Goal: Task Accomplishment & Management: Complete application form

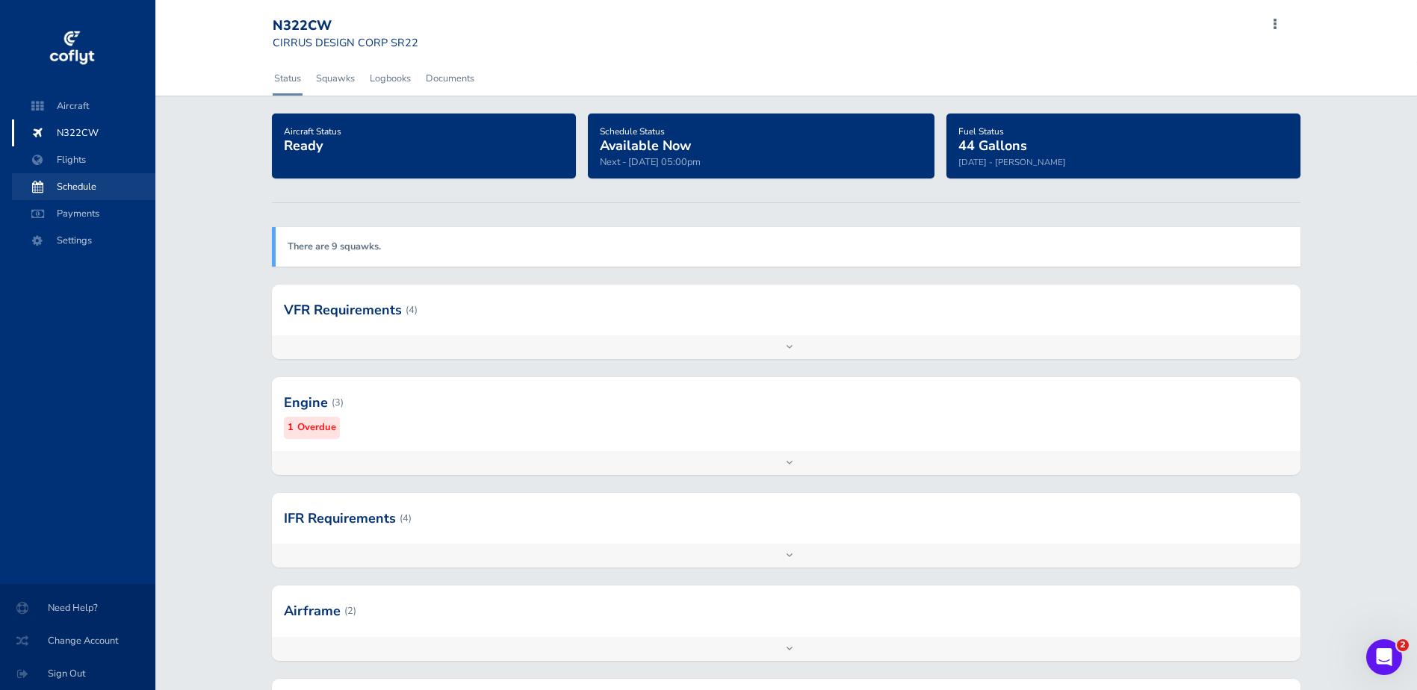
click at [72, 187] on span "Schedule" at bounding box center [84, 186] width 114 height 27
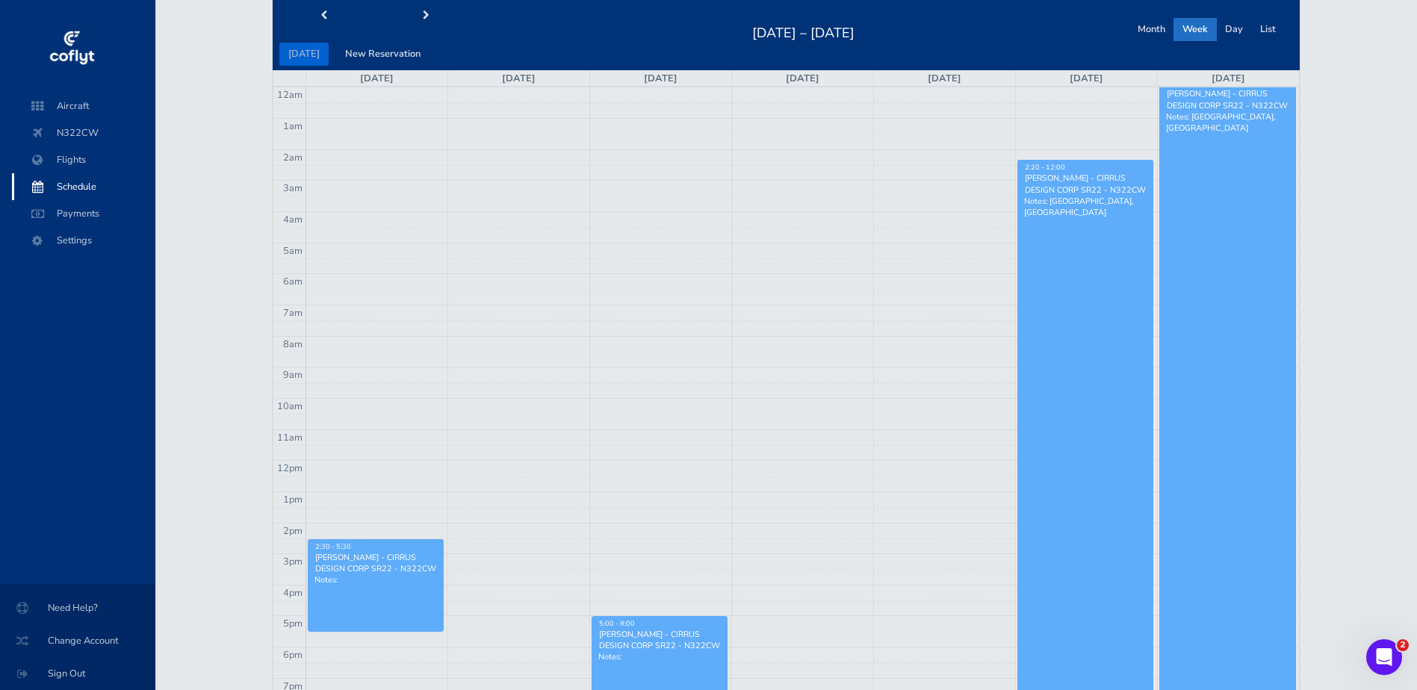
scroll to position [75, 0]
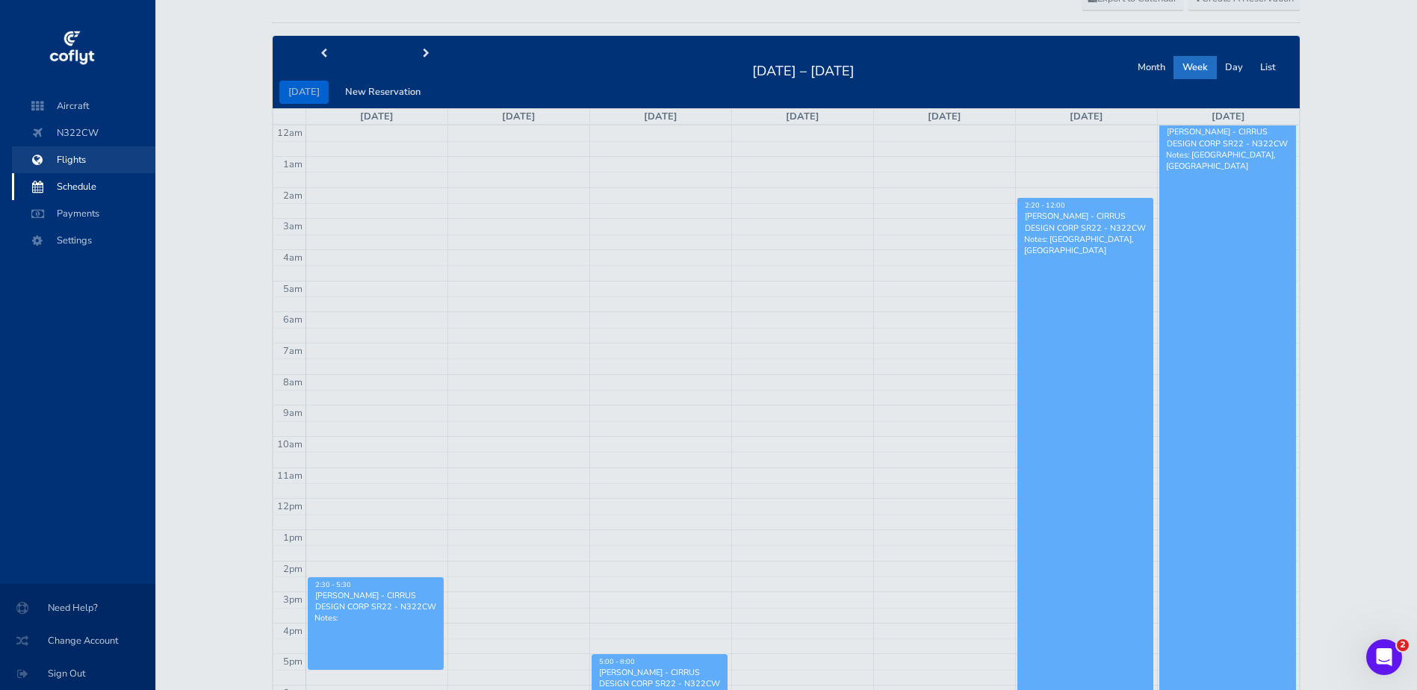
click at [60, 157] on span "Flights" at bounding box center [84, 159] width 114 height 27
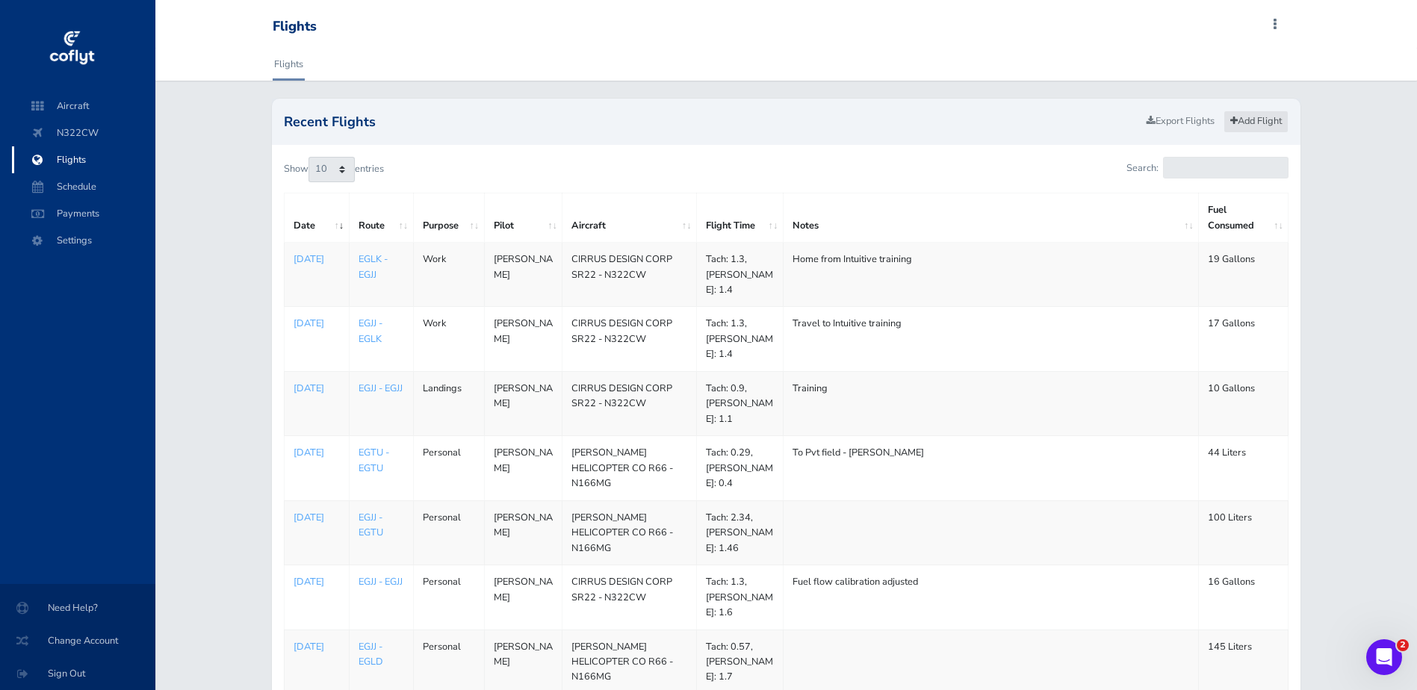
click at [1250, 120] on link "Add Flight" at bounding box center [1255, 122] width 65 height 22
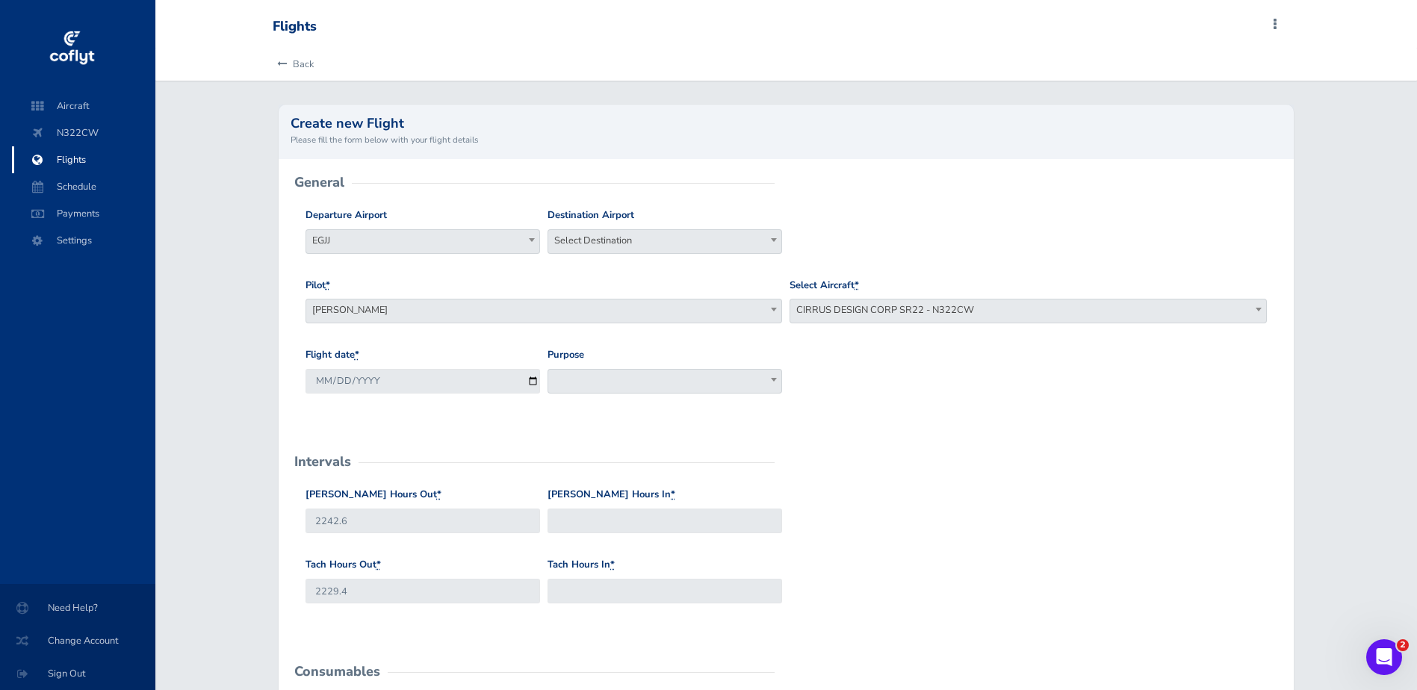
click at [598, 240] on span "Select Destination" at bounding box center [664, 240] width 233 height 21
type input "egjj"
select select "EGJJ"
click at [583, 303] on span "Chris Marshall" at bounding box center [544, 310] width 476 height 21
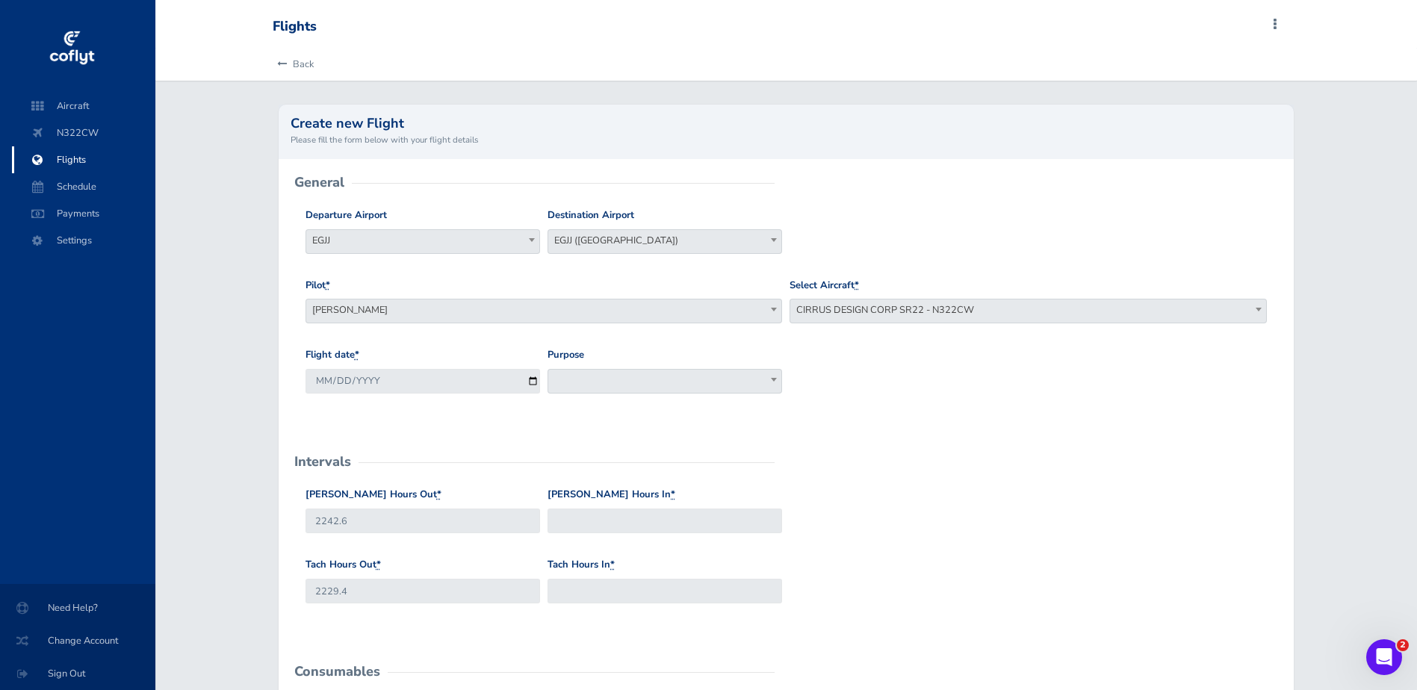
click at [577, 379] on span at bounding box center [664, 381] width 235 height 25
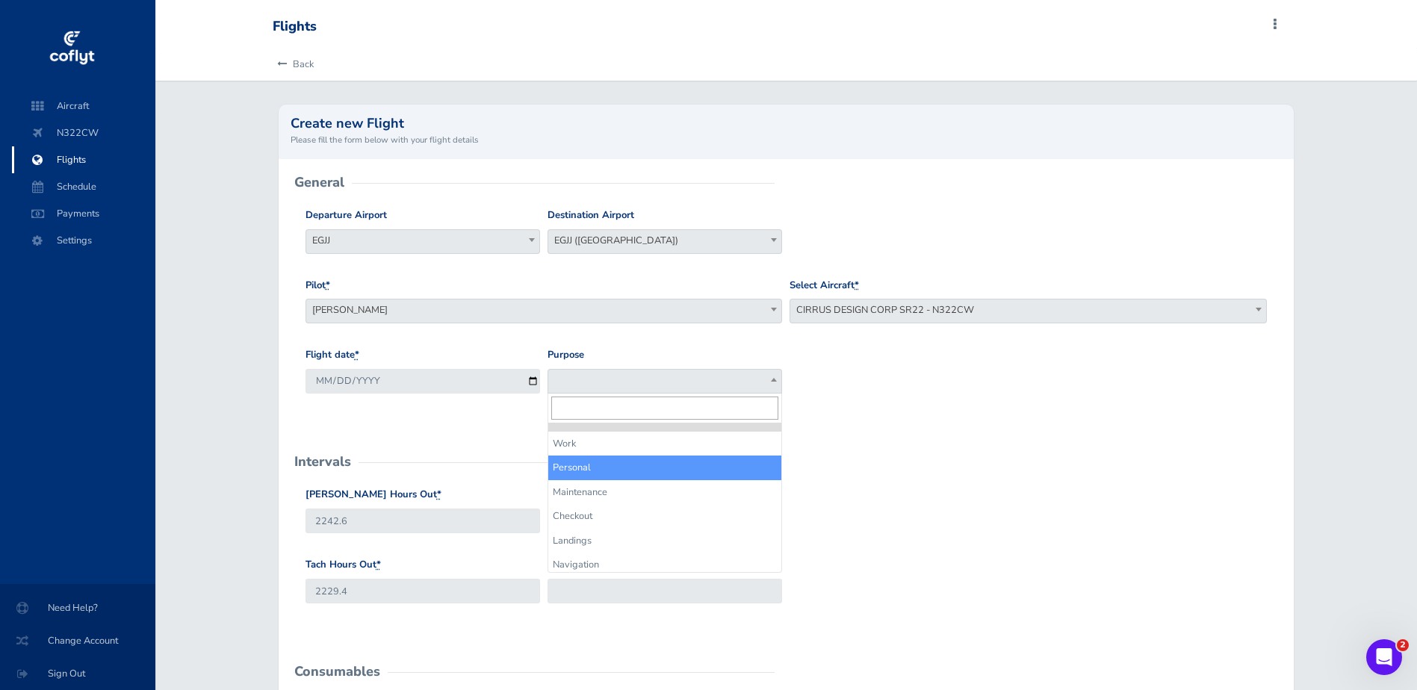
select select "Personal"
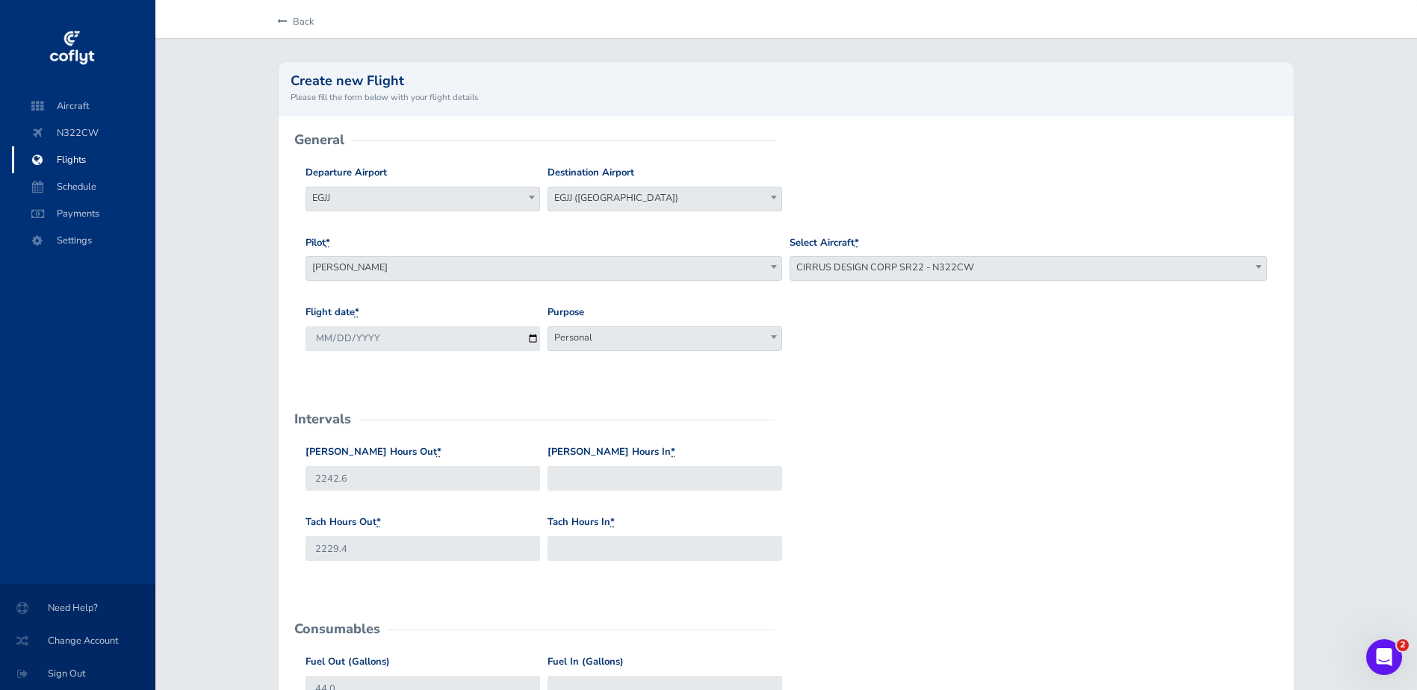
scroll to position [75, 0]
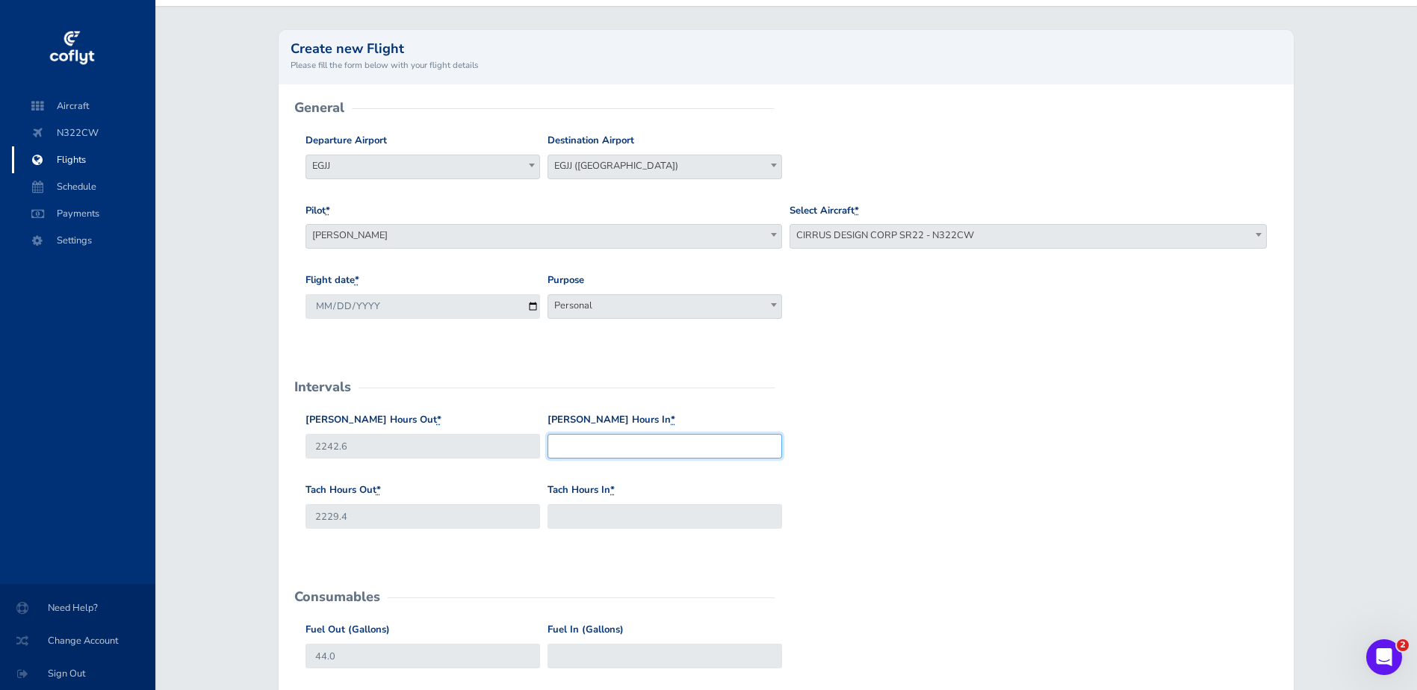
click at [624, 437] on input "Hobbs Hours In *" at bounding box center [664, 446] width 235 height 25
click at [494, 444] on input "2242.6" at bounding box center [422, 446] width 235 height 25
drag, startPoint x: 361, startPoint y: 444, endPoint x: 332, endPoint y: 444, distance: 28.4
click at [332, 444] on input "2242.6" at bounding box center [422, 446] width 235 height 25
type input "2244.5"
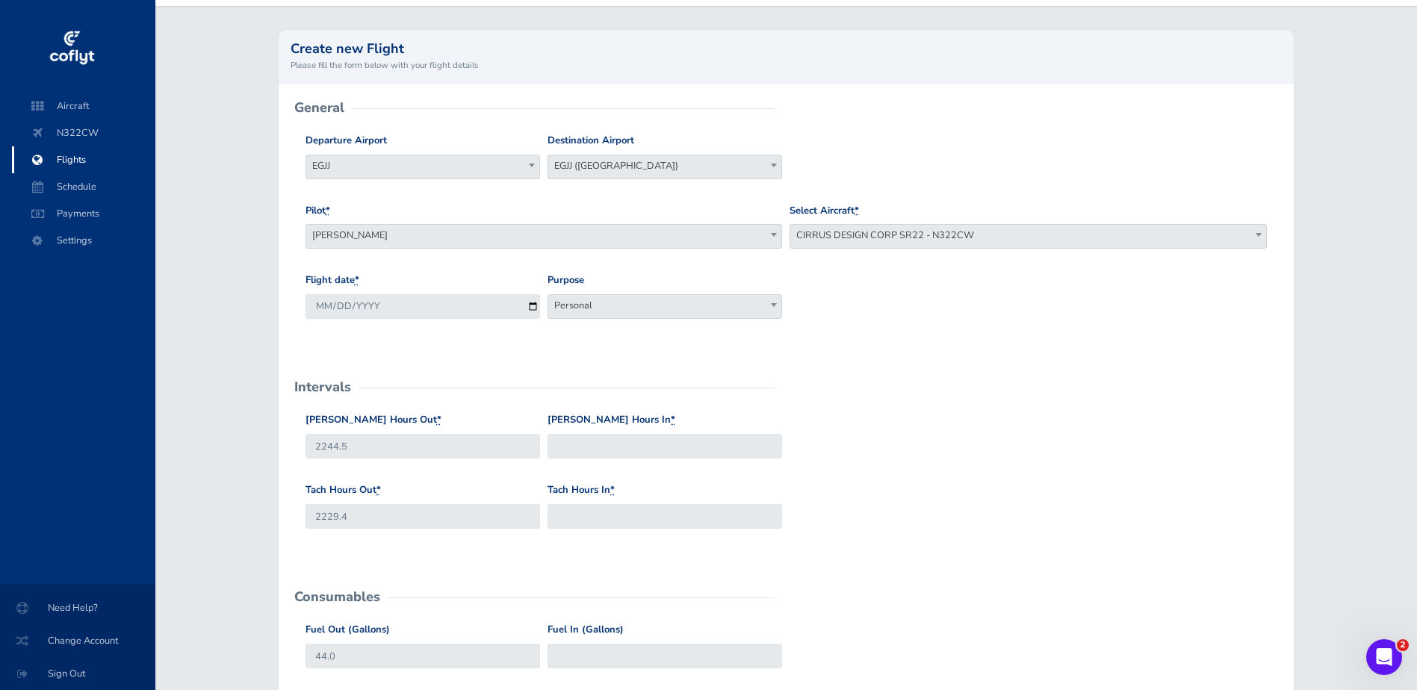
click at [577, 433] on div "Hobbs Hours In *" at bounding box center [664, 435] width 235 height 46
click at [582, 449] on input "Hobbs Hours In *" at bounding box center [664, 446] width 235 height 25
click at [412, 507] on input "2229.4" at bounding box center [422, 516] width 235 height 25
type input "2"
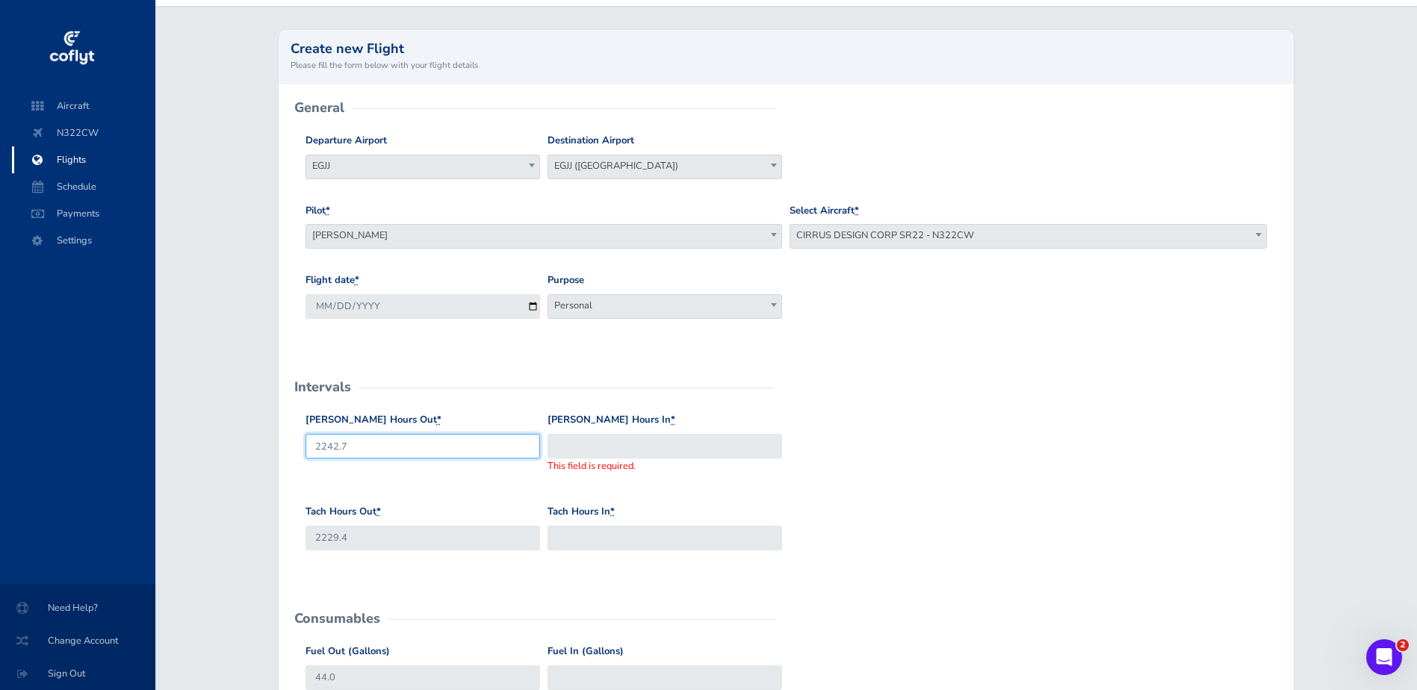
type input "2242.7"
click at [609, 452] on input "Hobbs Hours In *" at bounding box center [664, 446] width 235 height 25
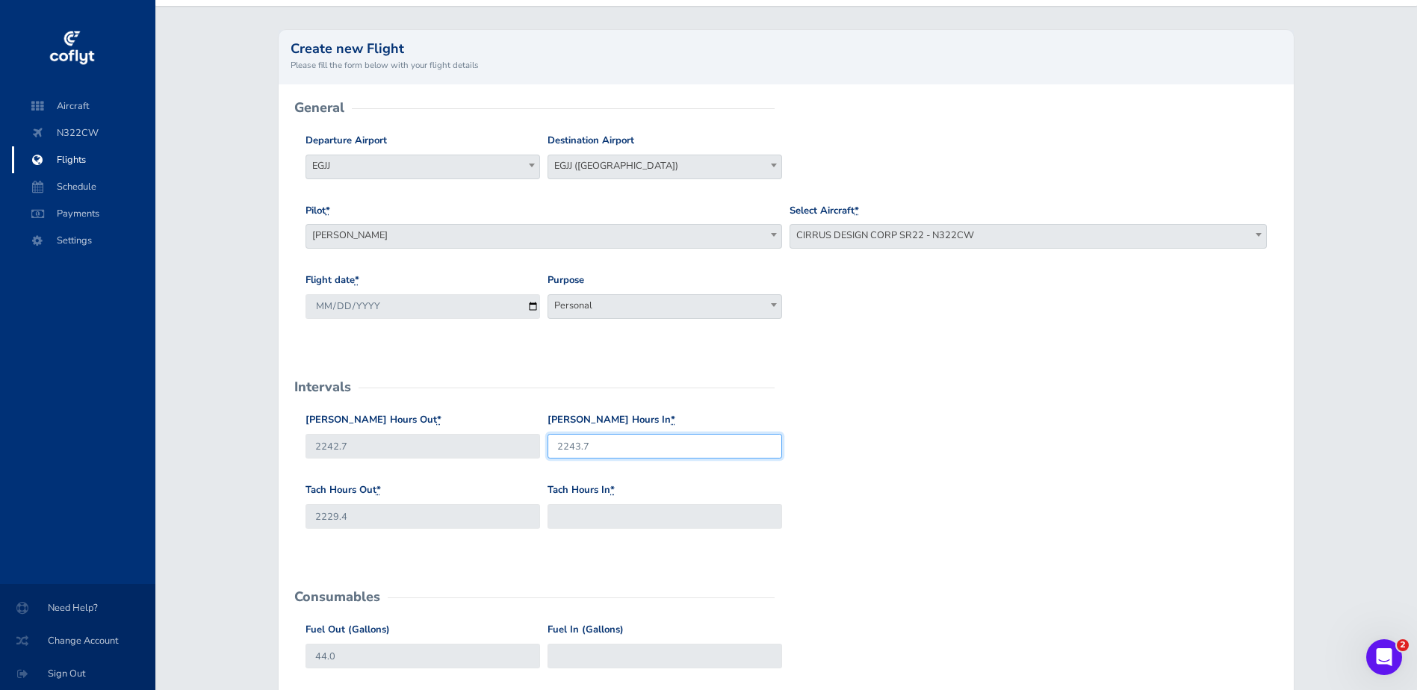
type input "2243.7"
click at [559, 519] on input "Tach Hours In *" at bounding box center [664, 516] width 235 height 25
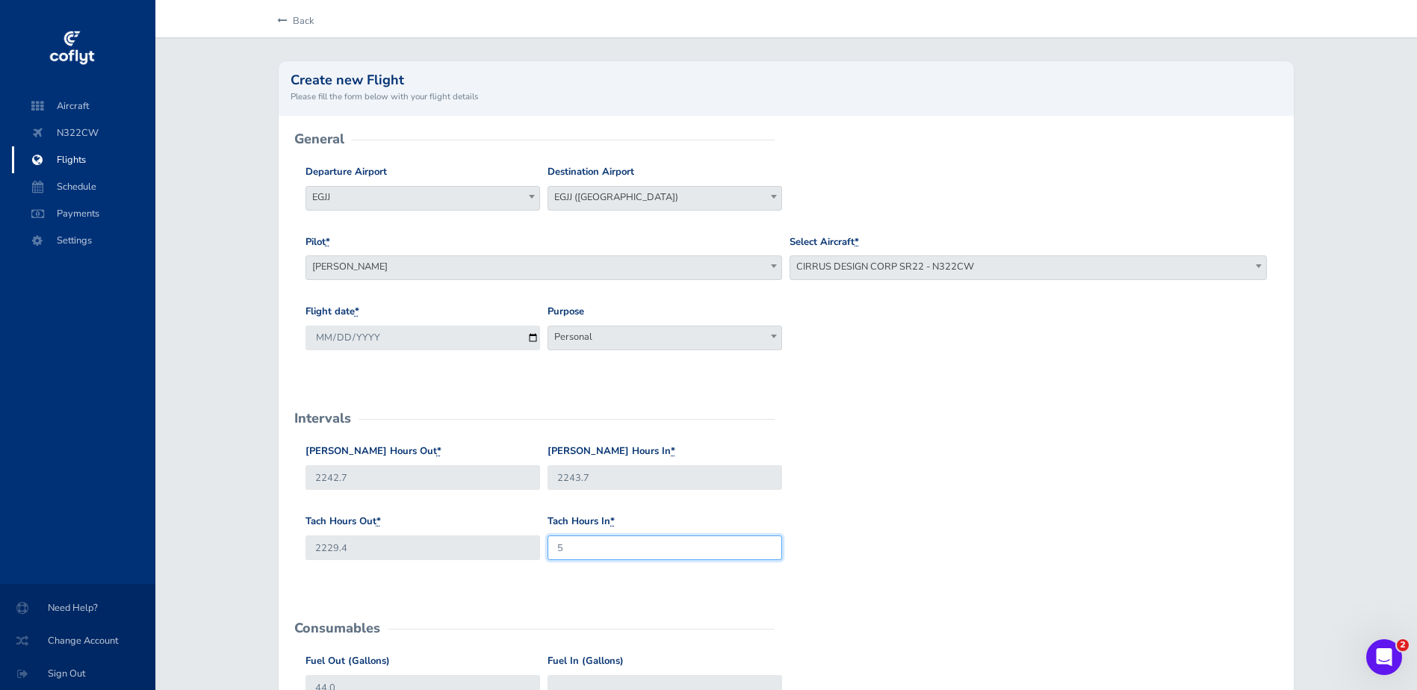
scroll to position [0, 0]
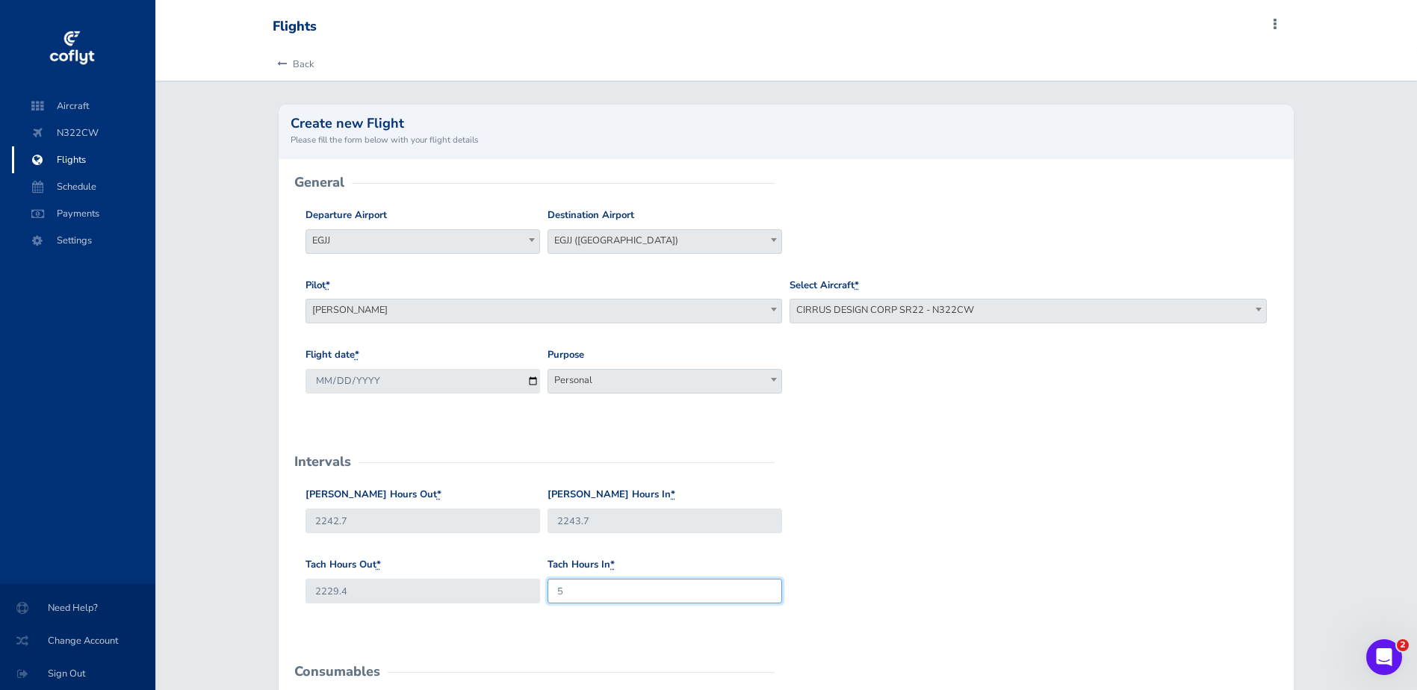
type input "5"
click at [290, 53] on link "Back" at bounding box center [293, 64] width 41 height 33
